Goal: Task Accomplishment & Management: Manage account settings

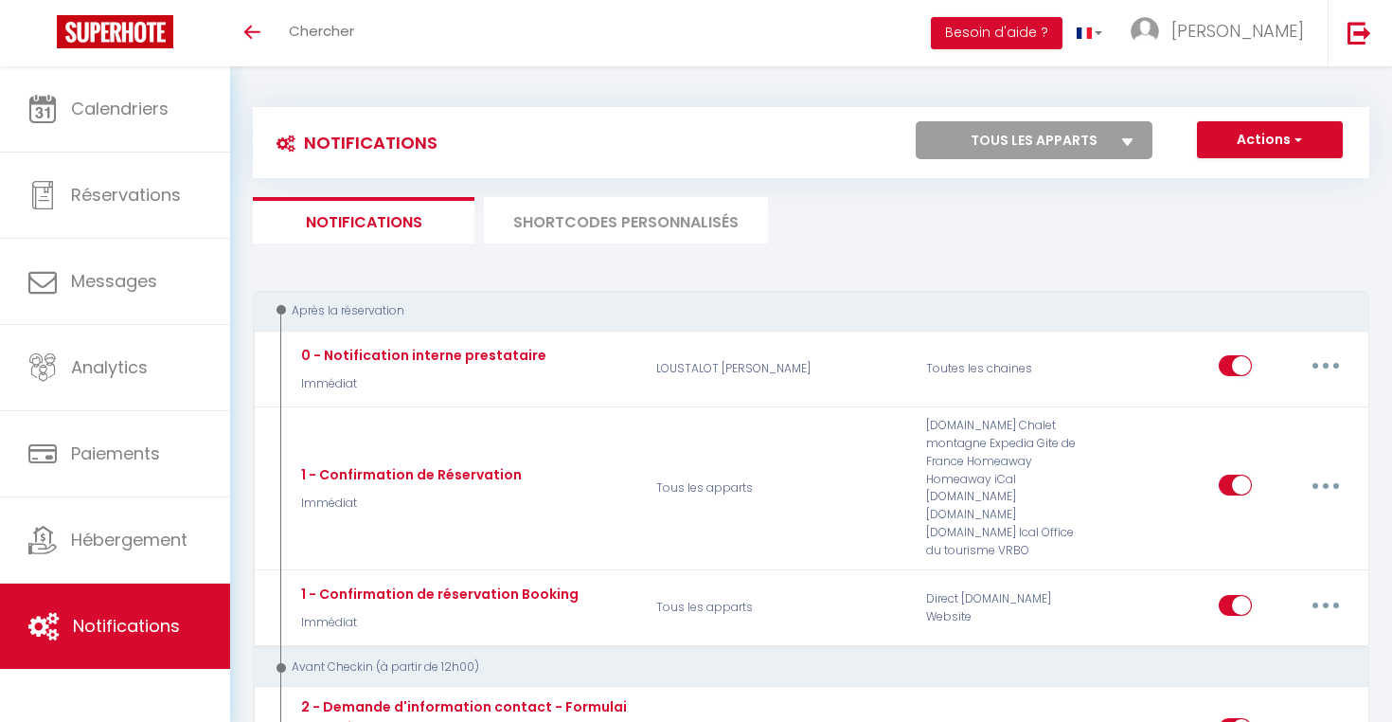
select select
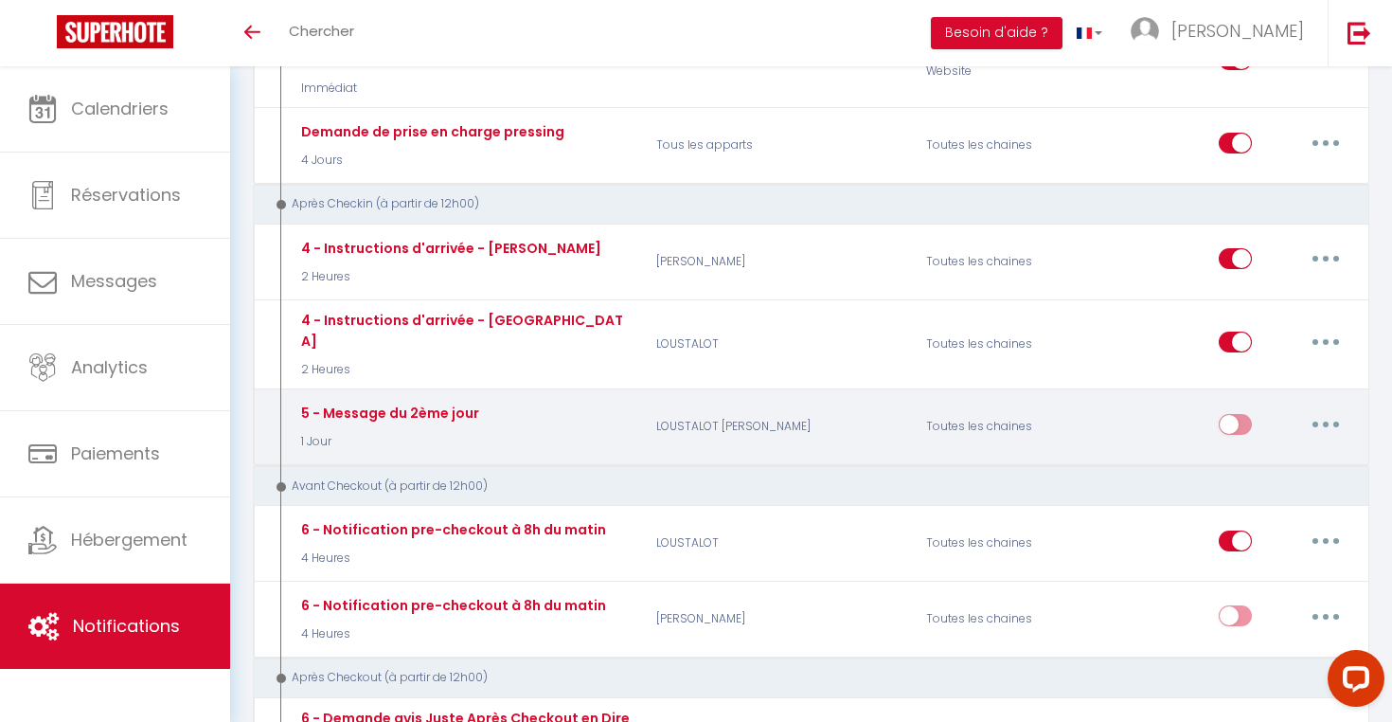
scroll to position [1085, 0]
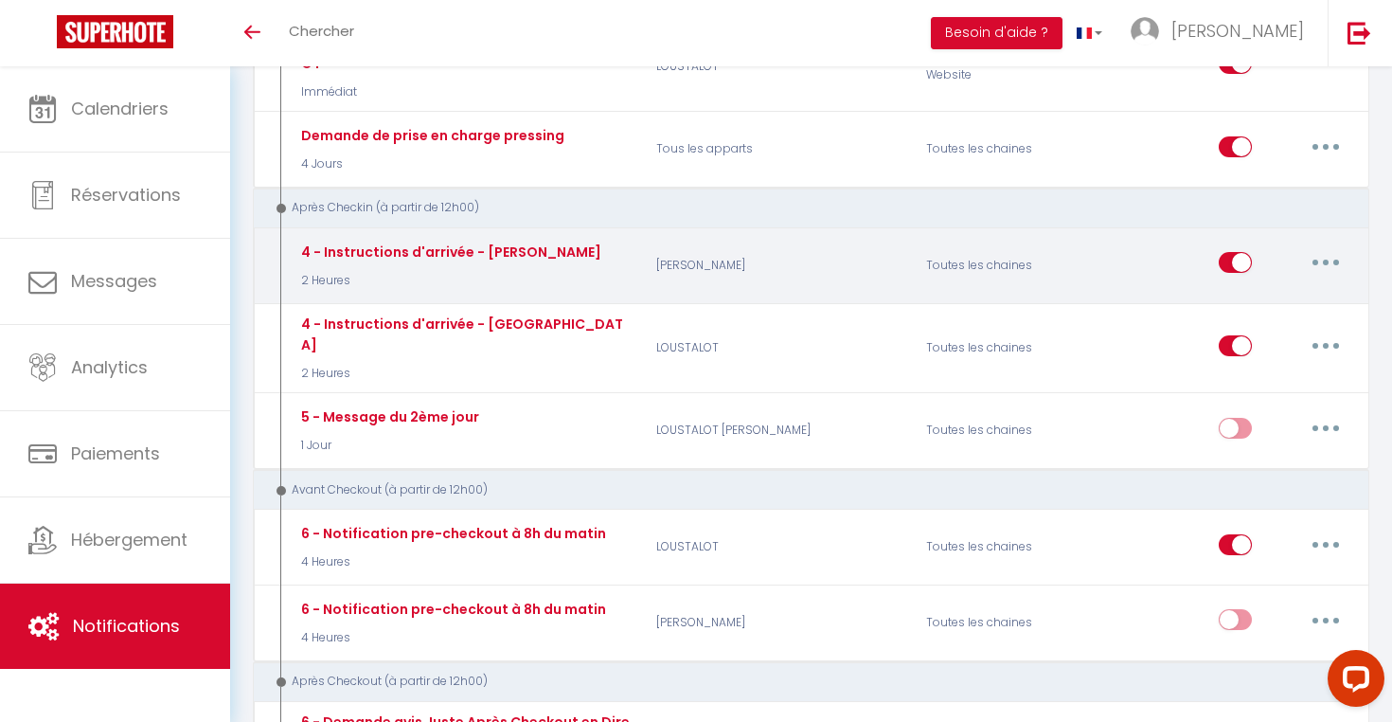
click at [1332, 250] on button "button" at bounding box center [1325, 262] width 53 height 30
click at [1244, 290] on link "Editer" at bounding box center [1277, 306] width 140 height 32
type input "4 - Instructions d'arrivée - [PERSON_NAME]"
select select "3"
select select "2 Heures"
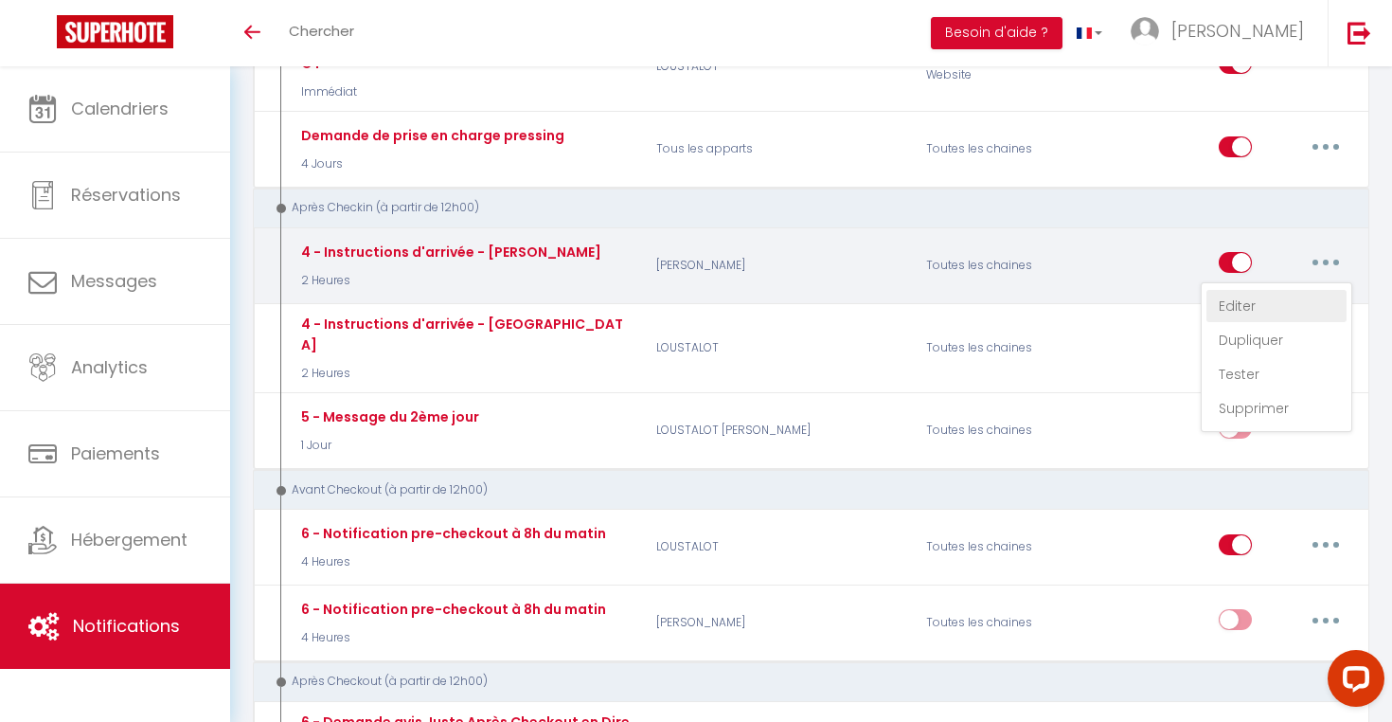
select select "if_deposit_is_paid"
checkbox input "true"
checkbox input "false"
radio input "true"
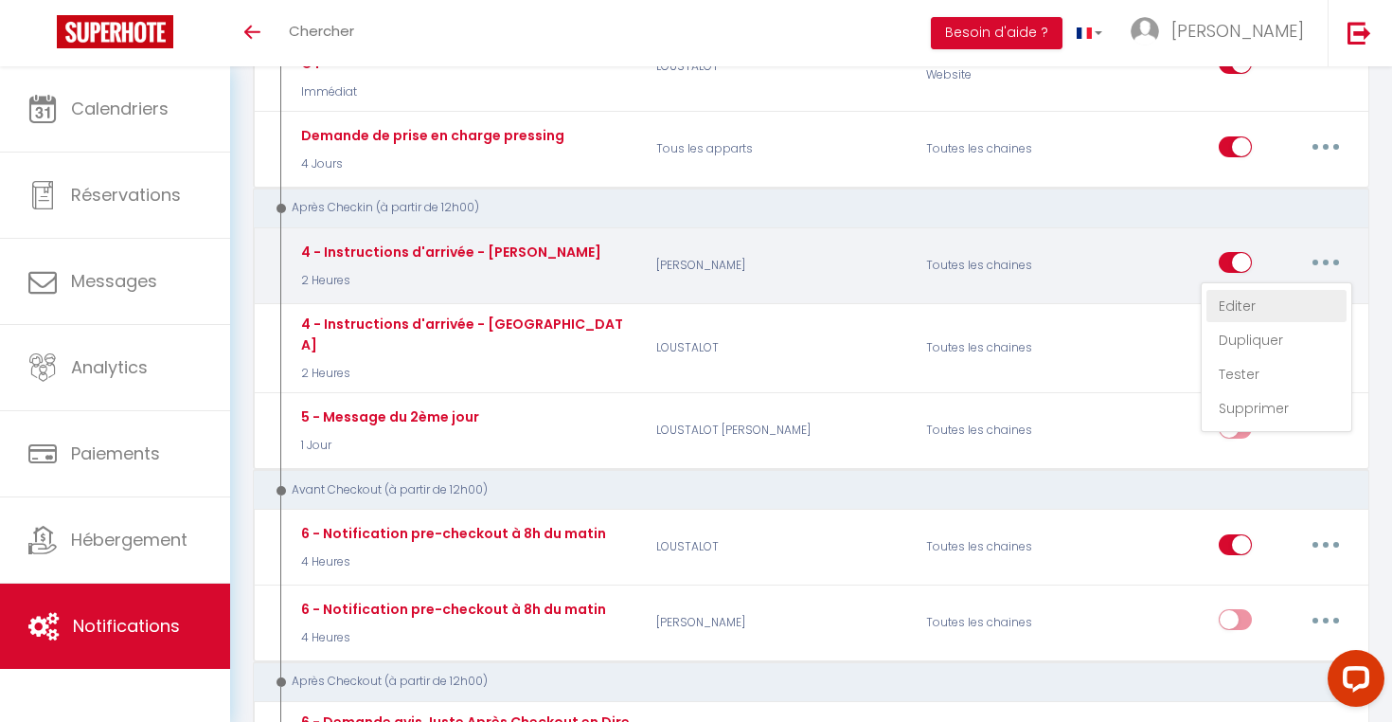
type input "Instructions d'arrivée"
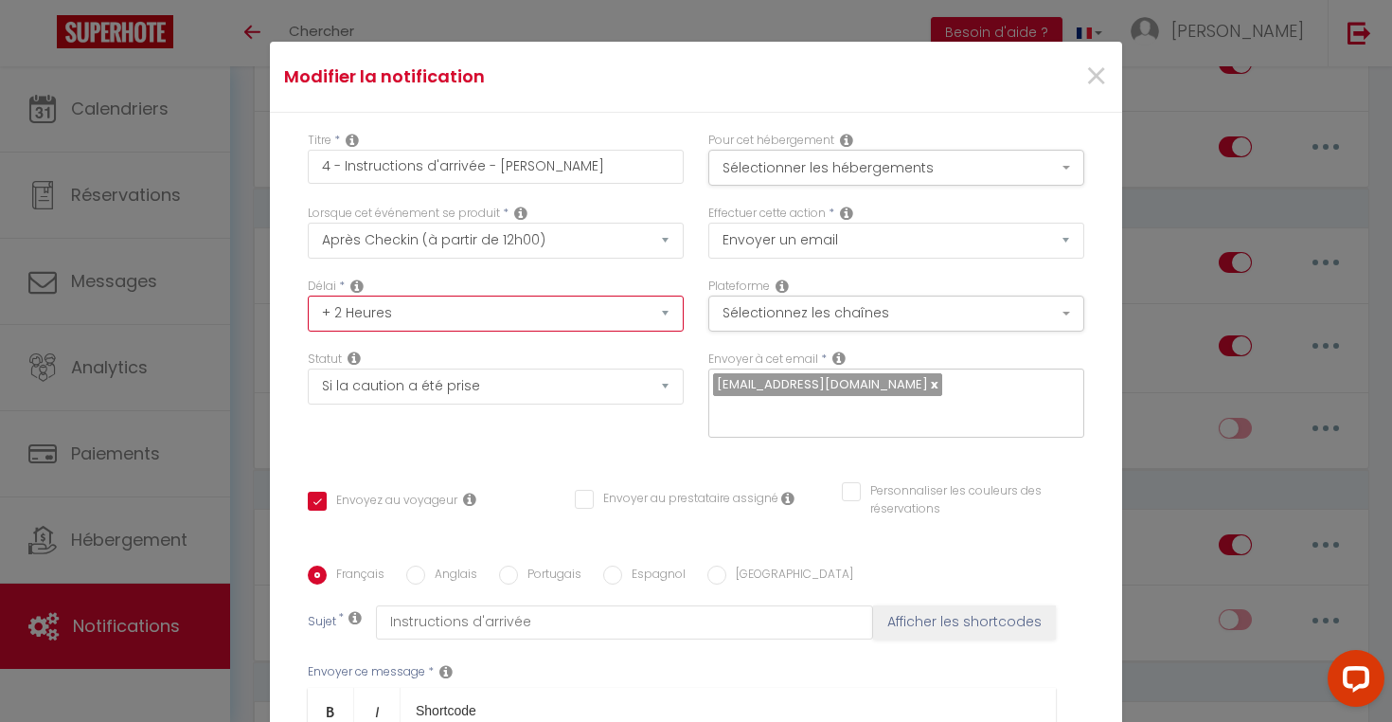
click at [628, 311] on select "Immédiat + 10 Minutes + 1 Heure + 2 Heures + 3 Heures + 4 Heures + 5 Heures + 6…" at bounding box center [496, 313] width 376 height 36
select select "Immédiat"
checkbox input "true"
checkbox input "false"
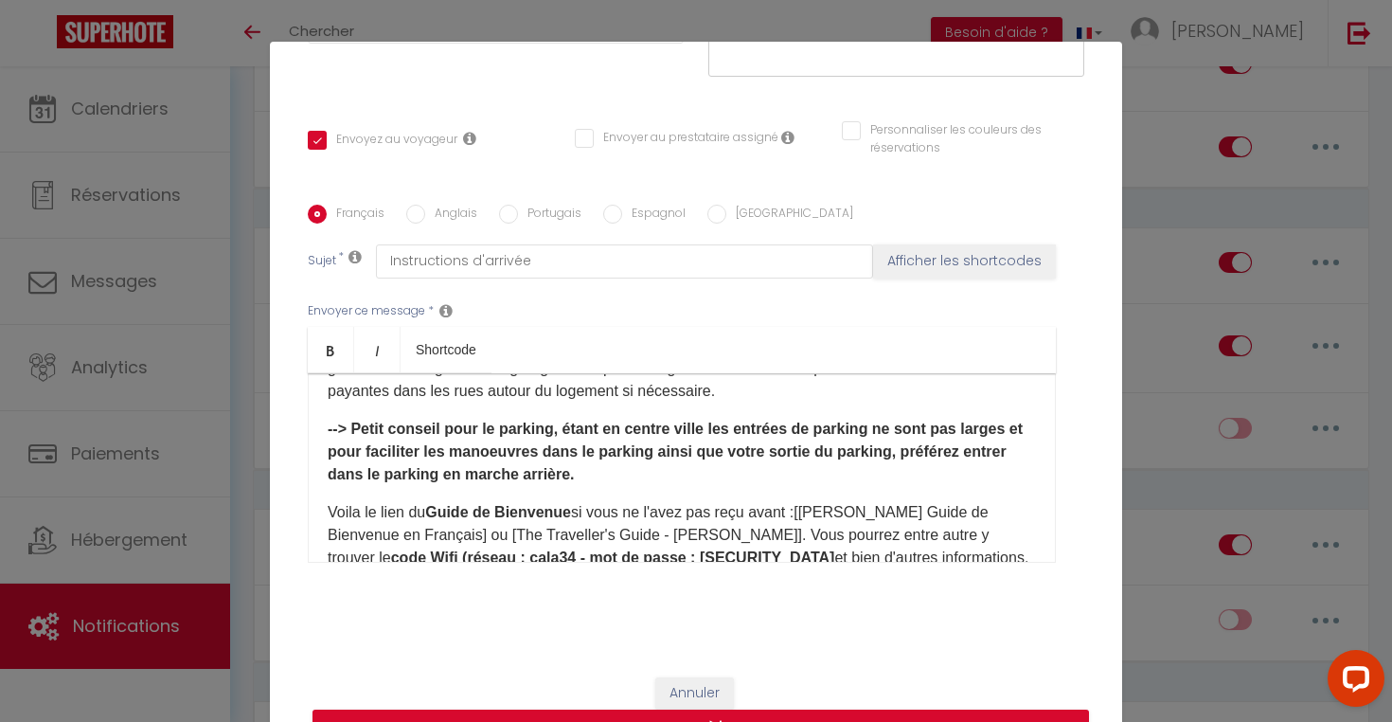
scroll to position [297, 0]
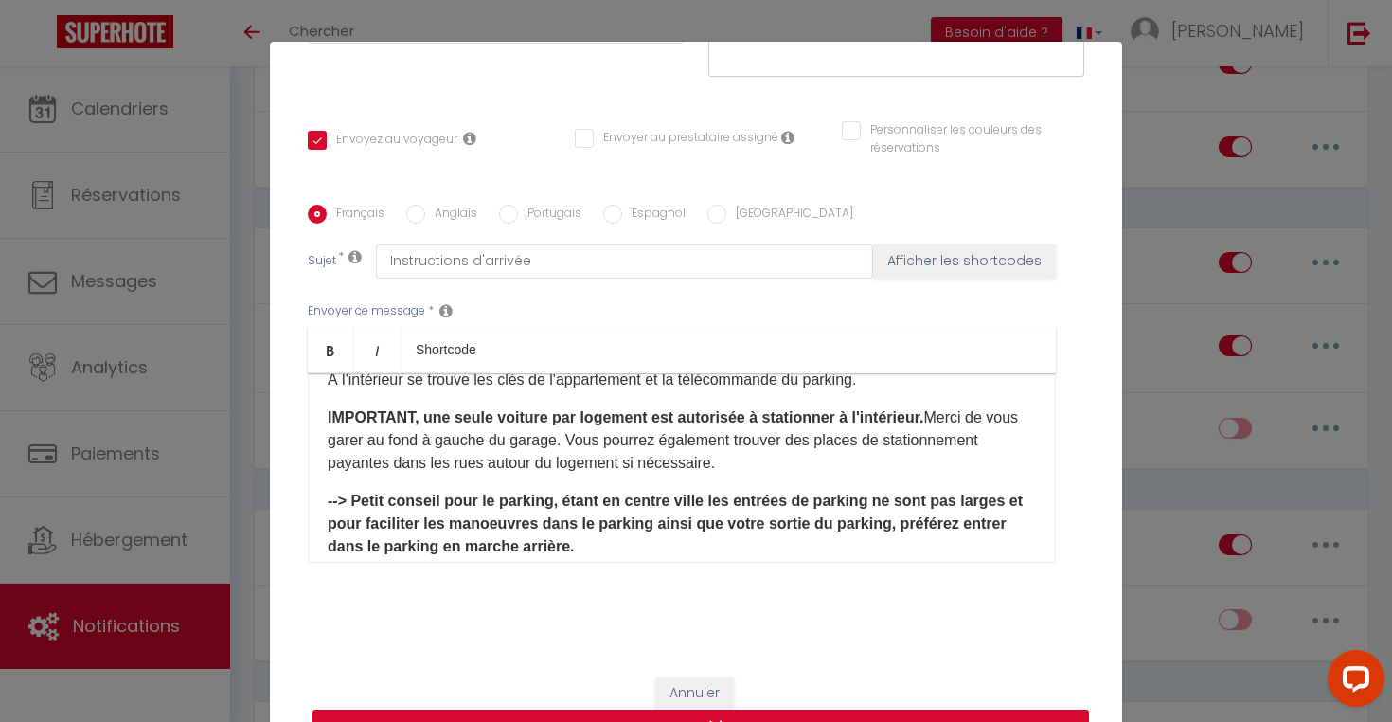
click at [776, 710] on button "Mettre à jour" at bounding box center [701, 727] width 777 height 36
checkbox input "true"
checkbox input "false"
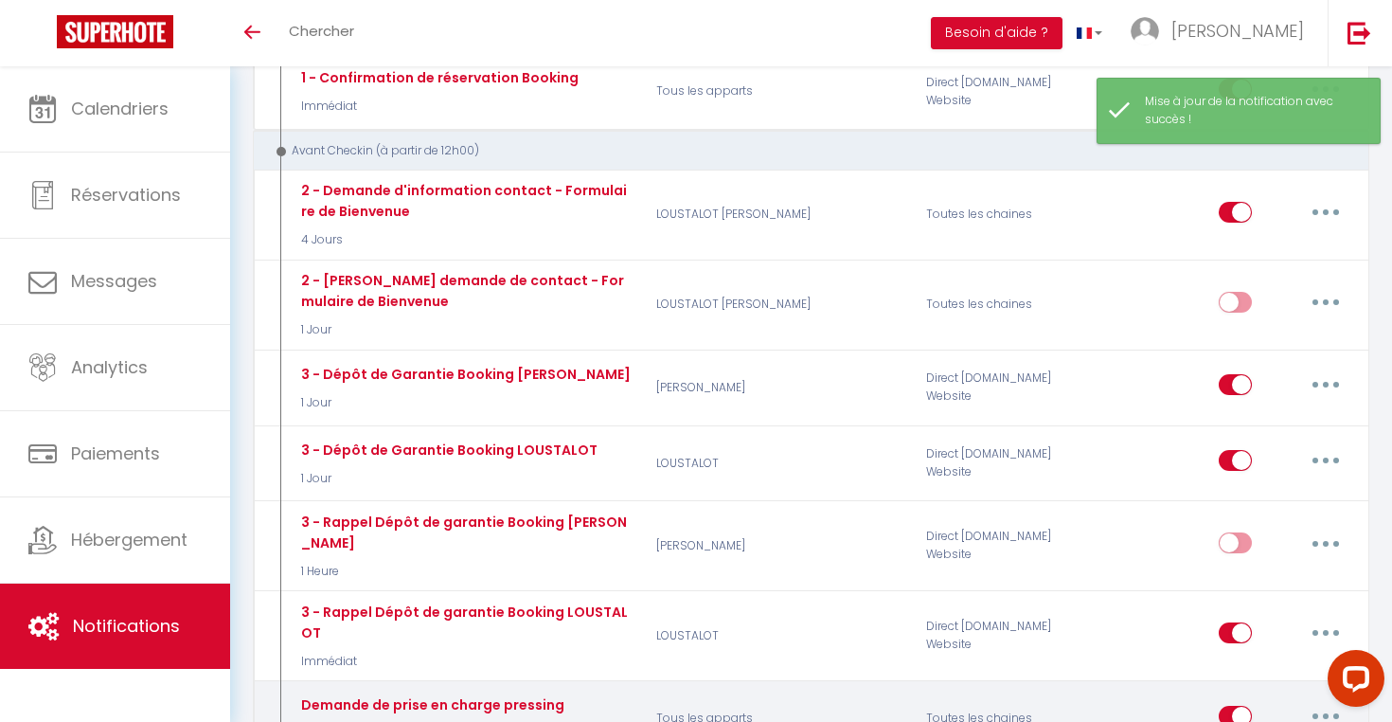
scroll to position [510, 0]
